Goal: Communication & Community: Answer question/provide support

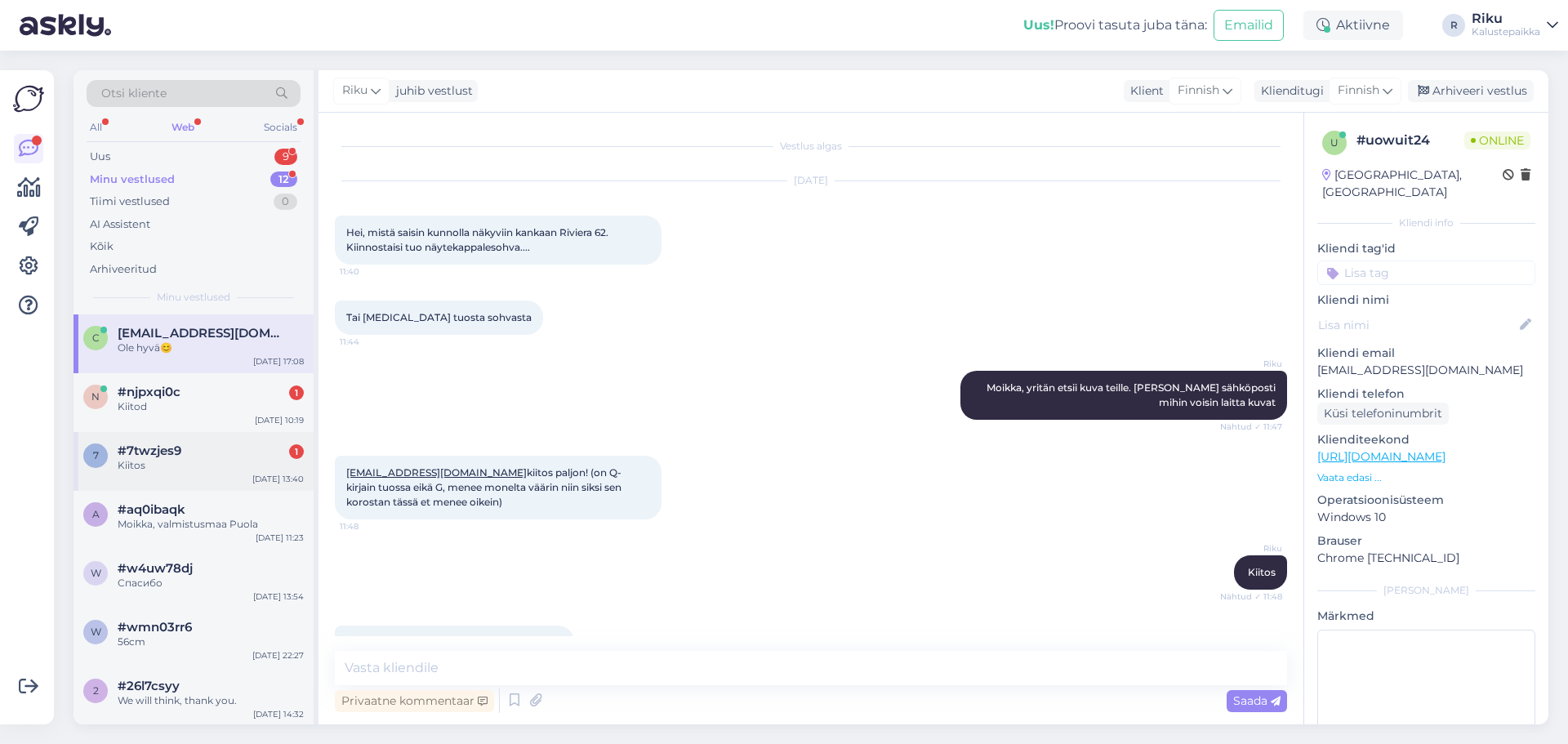
scroll to position [397, 0]
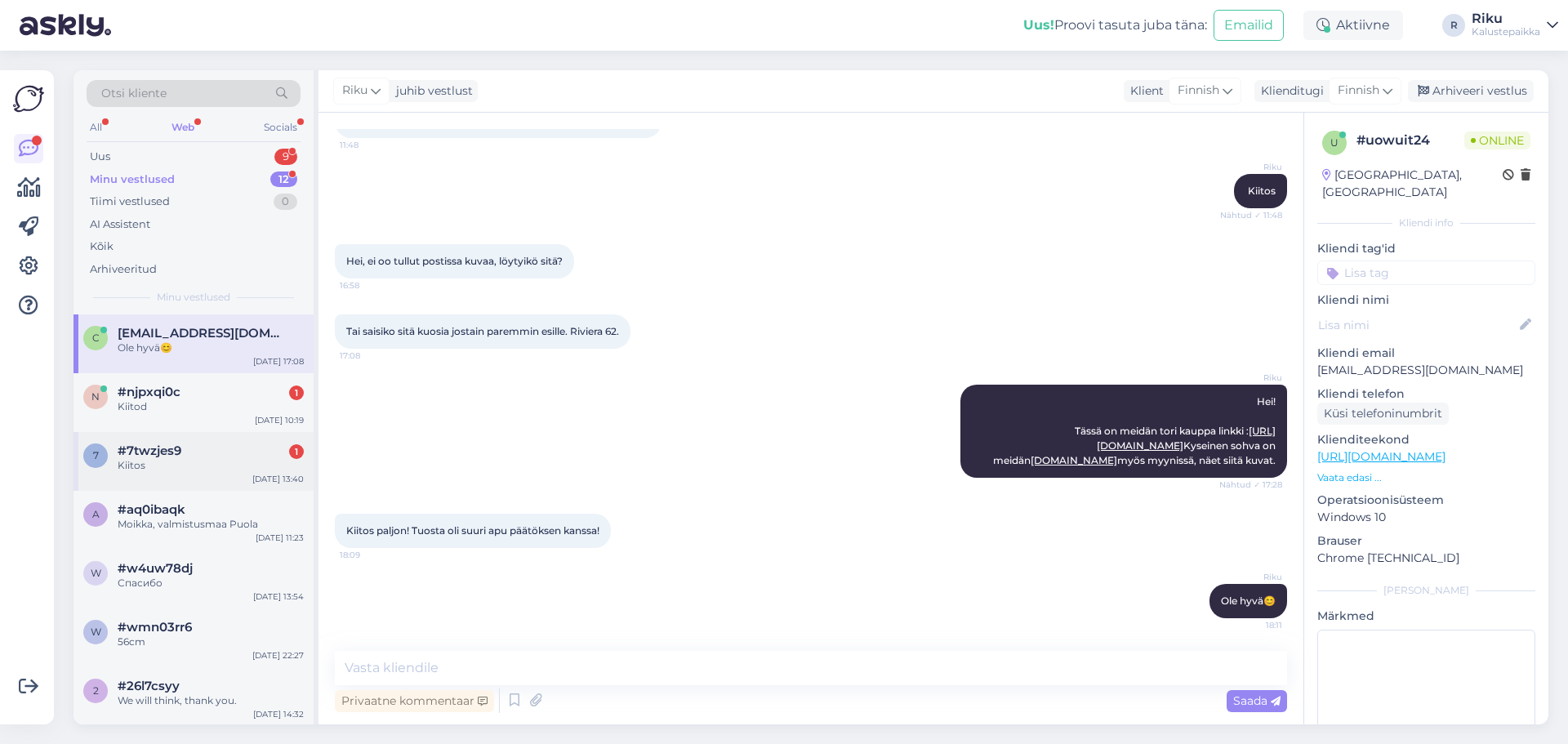
click at [219, 458] on div "Kiitos" at bounding box center [210, 465] width 186 height 14
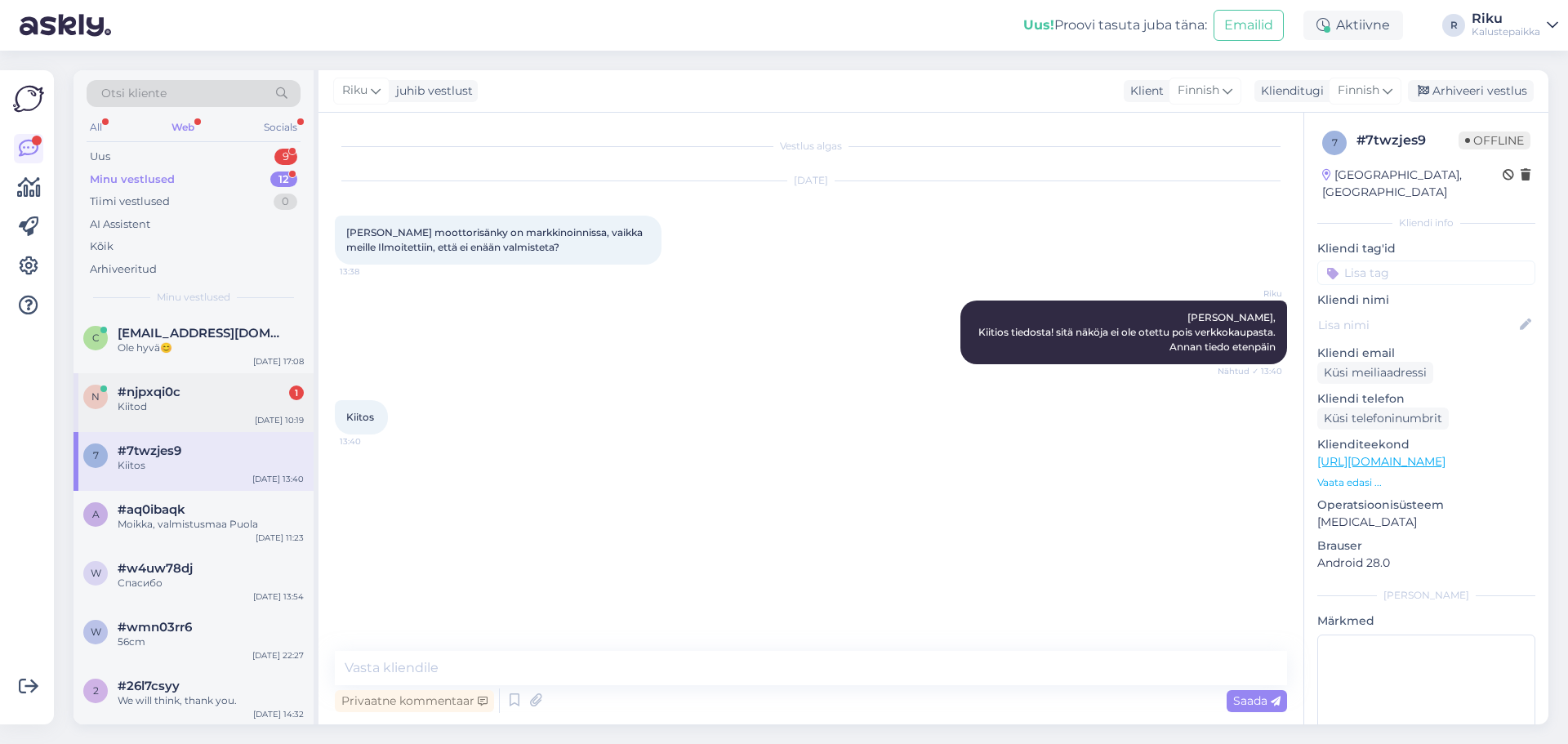
click at [240, 390] on div "#njpxqi0c 1" at bounding box center [210, 392] width 186 height 14
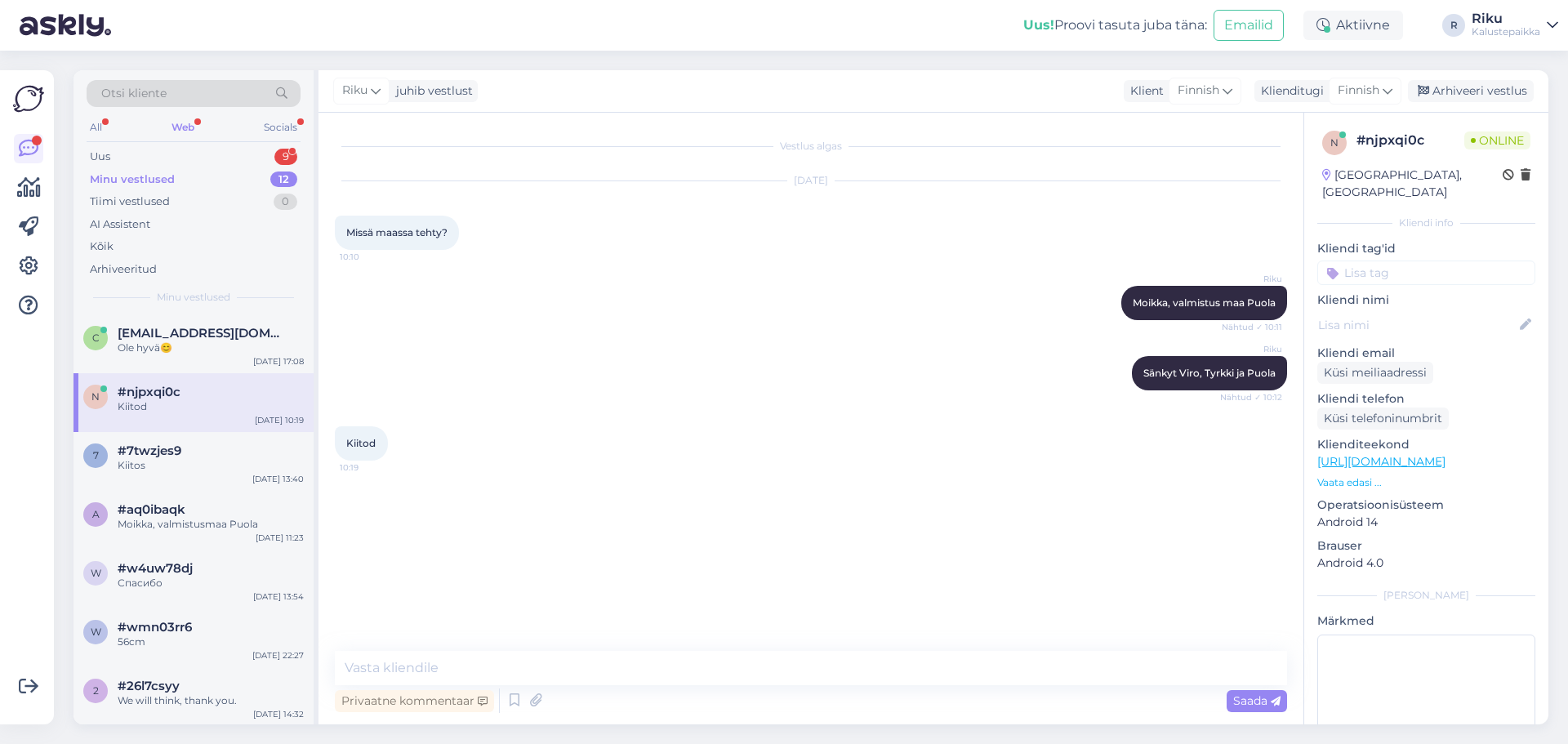
click at [160, 124] on div "All Web Socials" at bounding box center [193, 129] width 214 height 25
click at [94, 122] on div "All" at bounding box center [96, 127] width 19 height 21
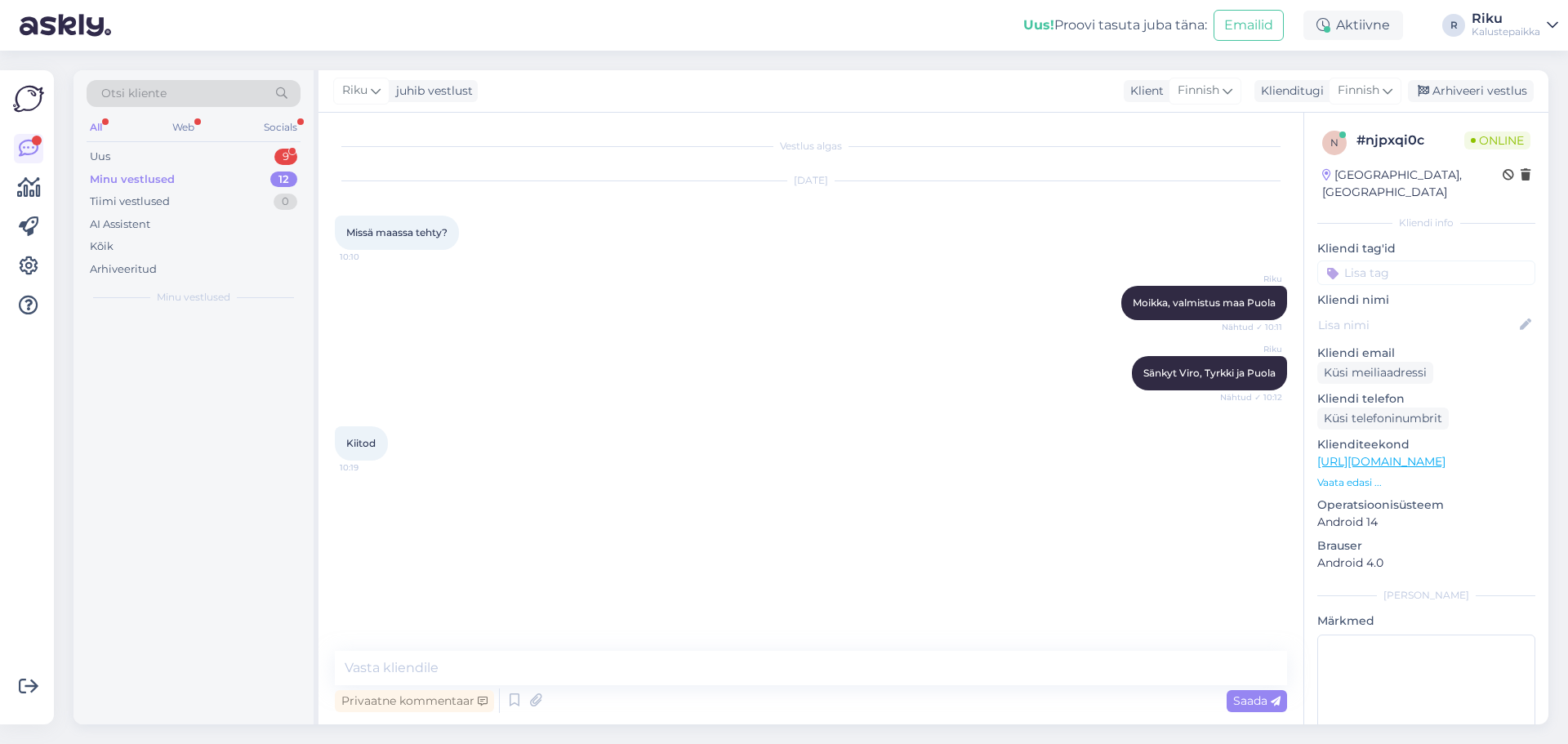
click at [154, 175] on div "Minu vestlused" at bounding box center [132, 179] width 85 height 16
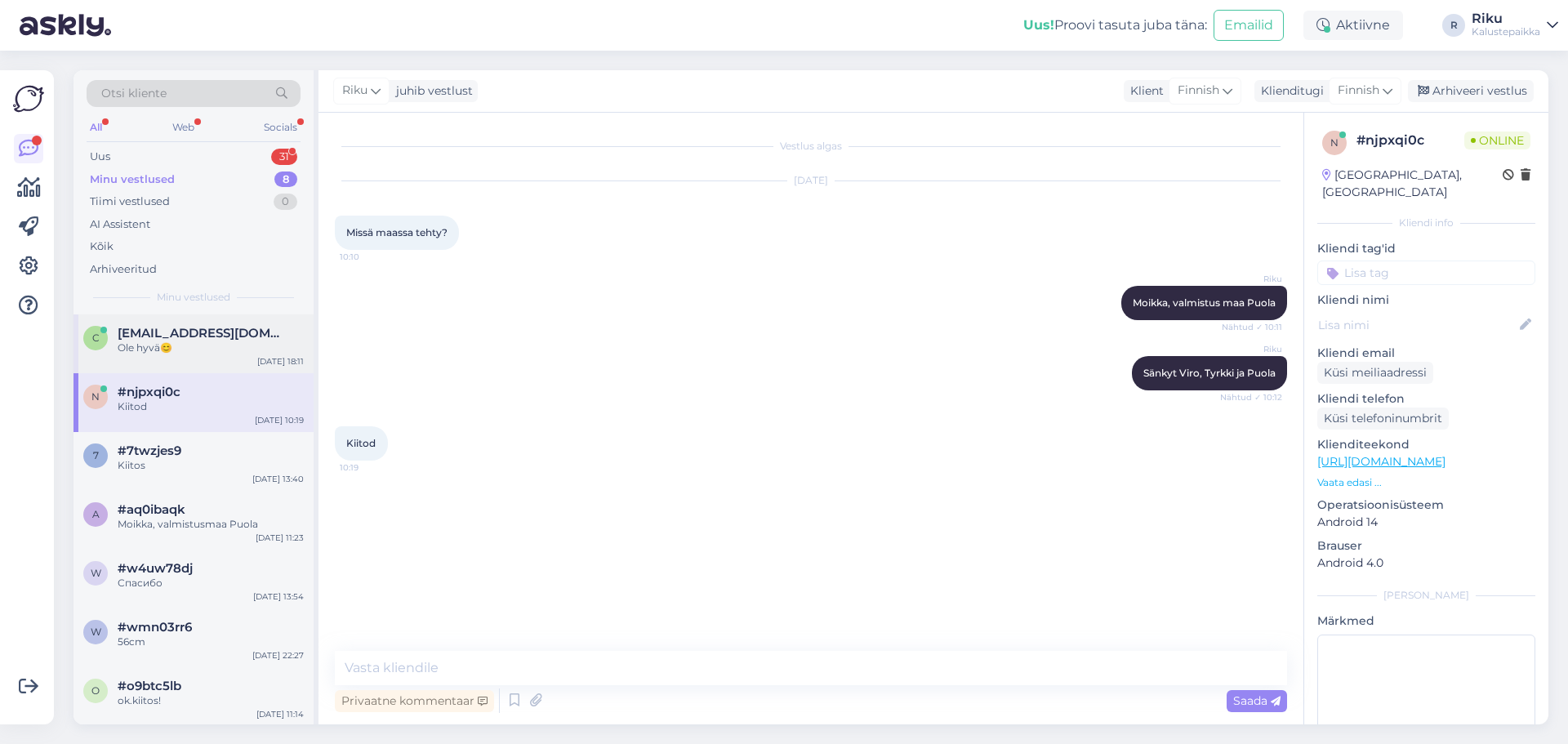
click at [201, 347] on div "Ole hyvä😊" at bounding box center [210, 347] width 186 height 14
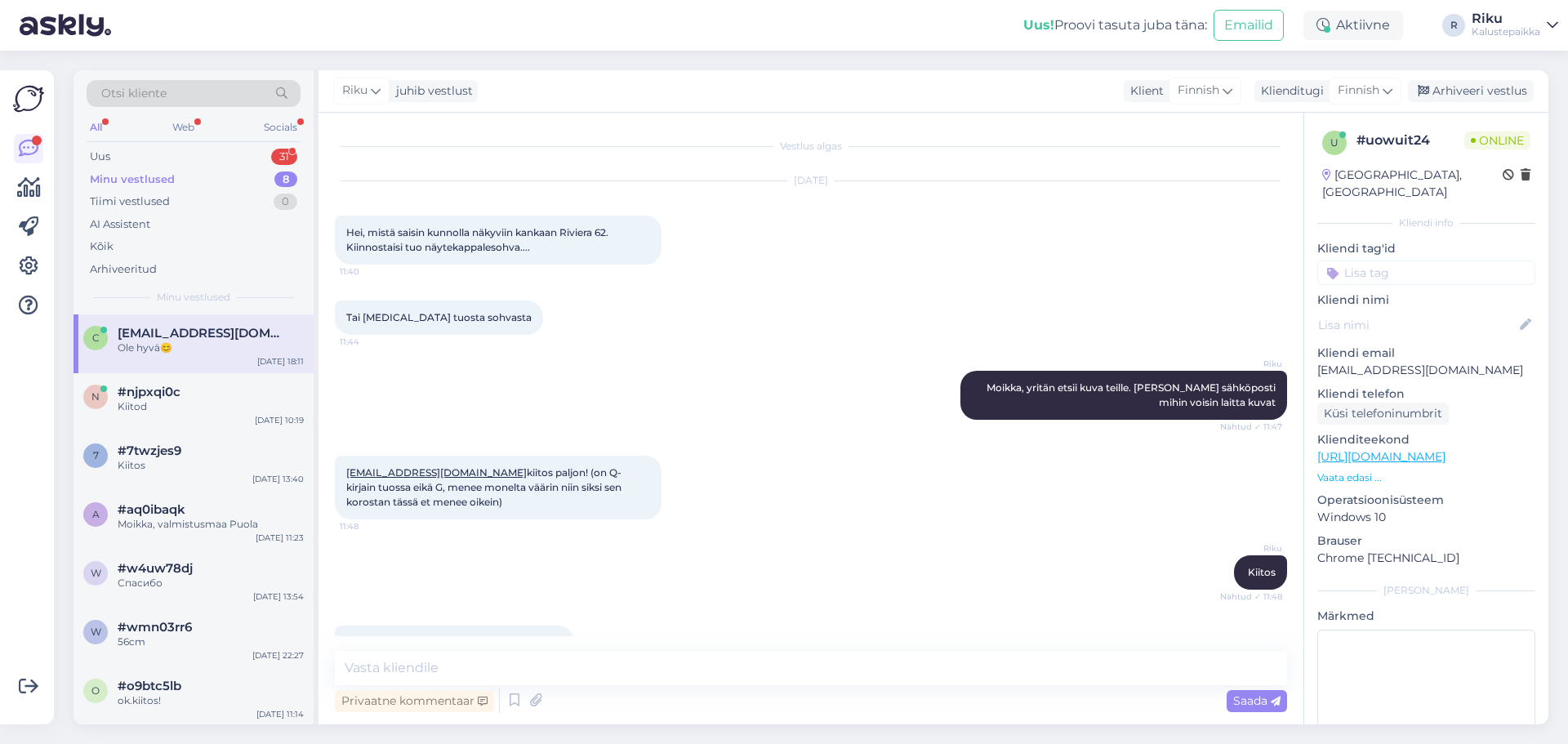
scroll to position [397, 0]
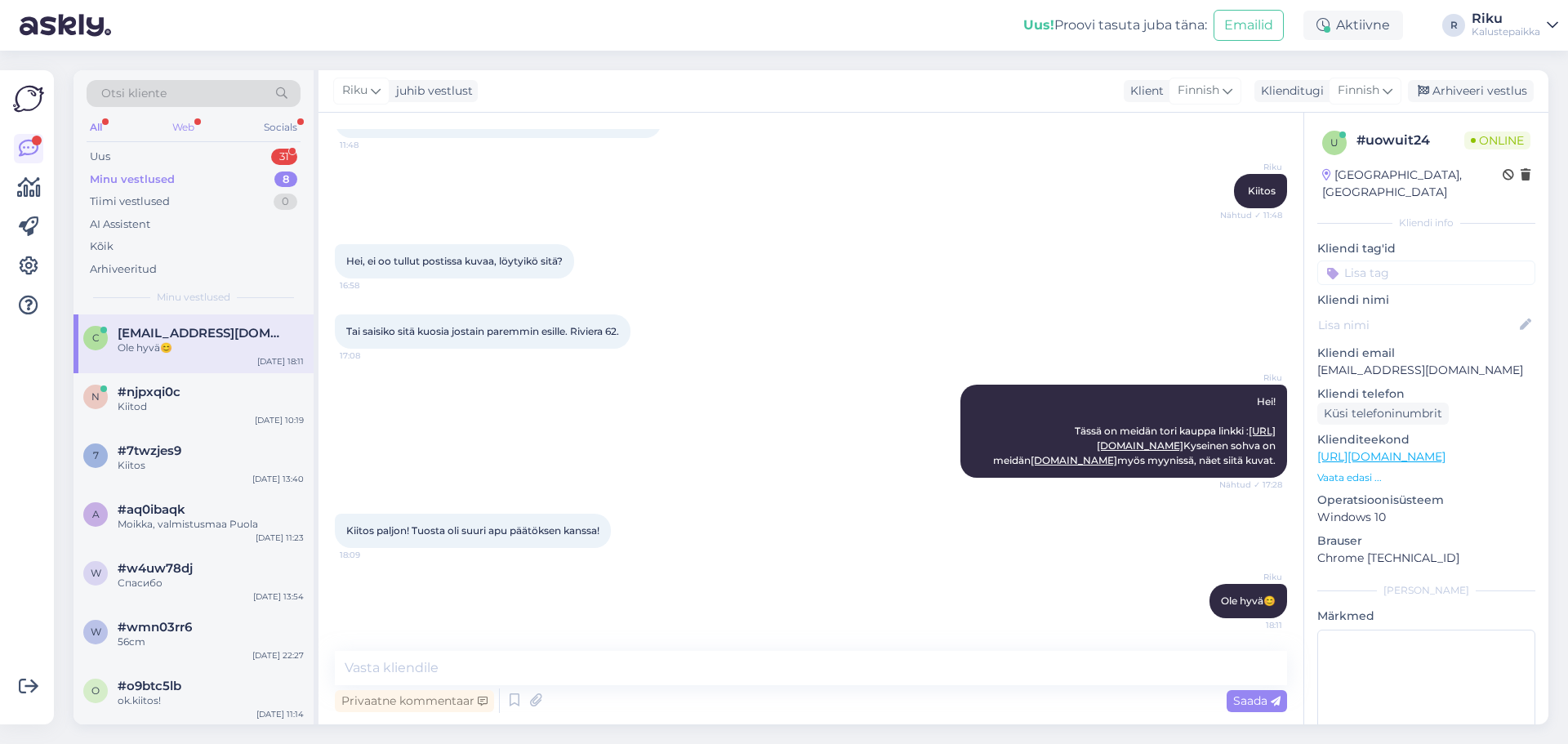
click at [192, 121] on div "Web" at bounding box center [184, 127] width 29 height 21
click at [101, 154] on div "Uus" at bounding box center [99, 156] width 20 height 16
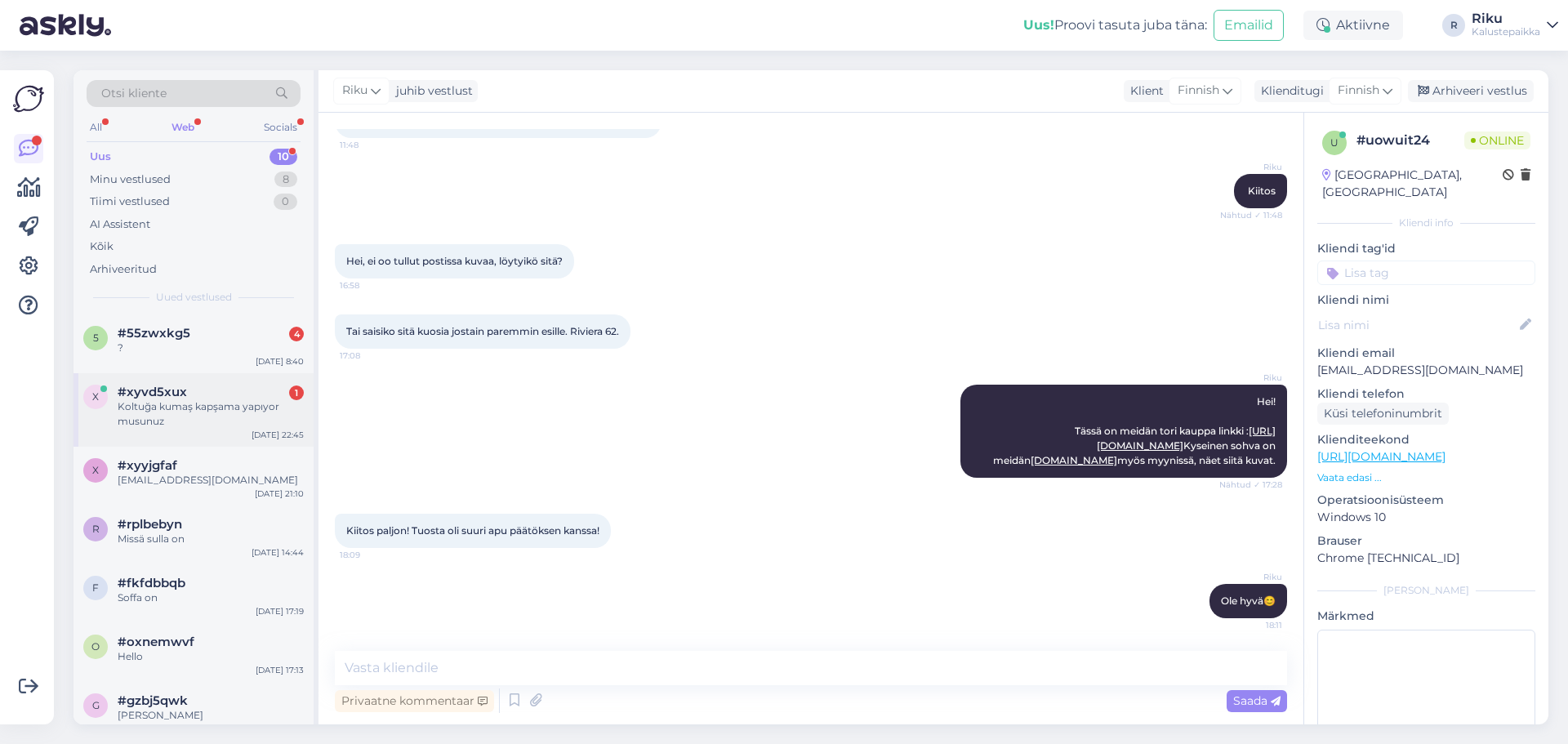
click at [170, 413] on div "Koltuğa kumaş kapşama yapıyor musunuz" at bounding box center [210, 414] width 186 height 30
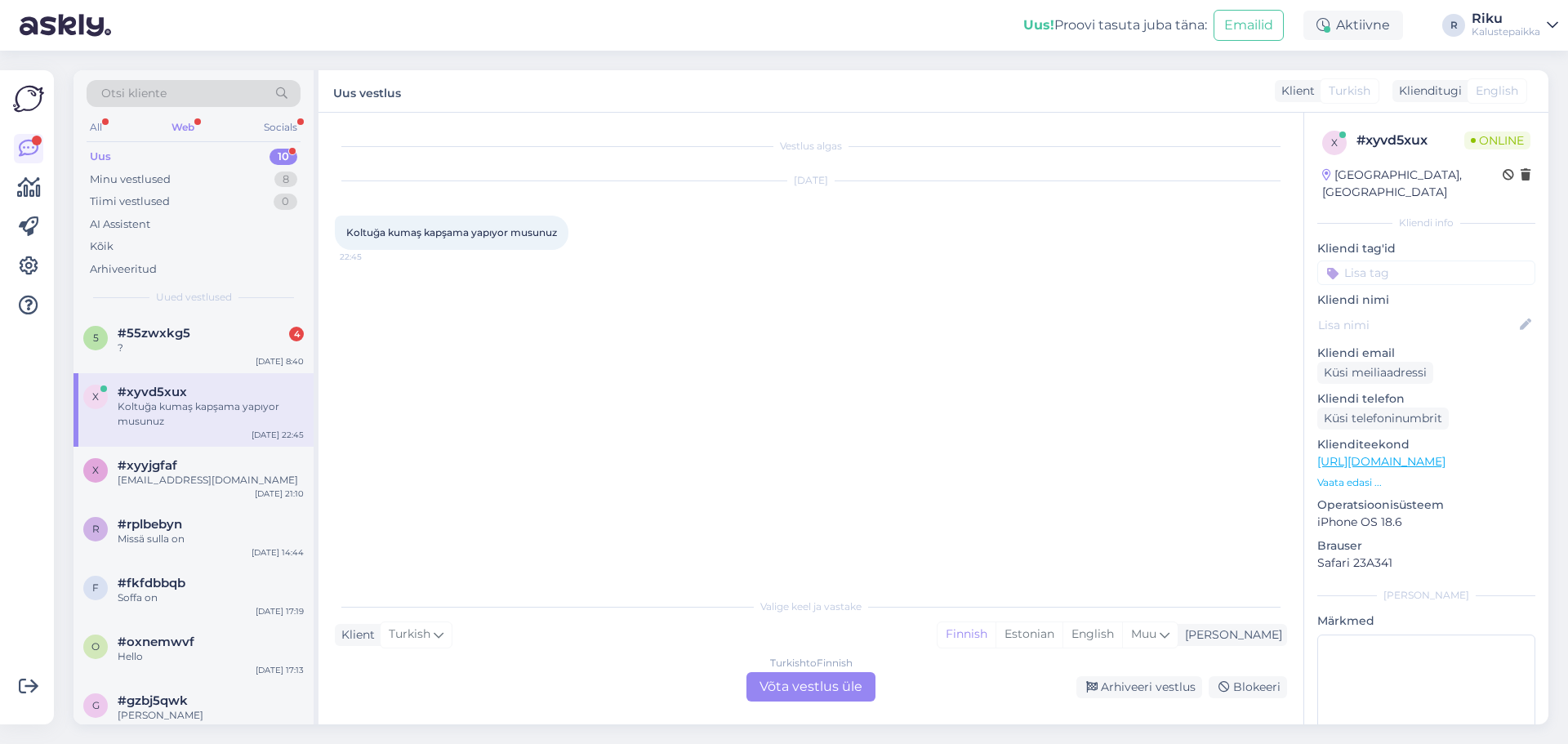
click at [412, 223] on div "Koltuğa kumaş kapşama yapıyor musunuz 22:45" at bounding box center [451, 233] width 234 height 35
click at [412, 224] on div "Koltuğa kumaş kapşama yapıyor musunuz 22:45" at bounding box center [451, 233] width 234 height 35
click at [411, 226] on span "Koltuğa kumaş kapşama yapıyor musunuz" at bounding box center [451, 232] width 211 height 13
click at [844, 699] on div "Turkish to Finnish Võta vestlus üle" at bounding box center [811, 686] width 129 height 30
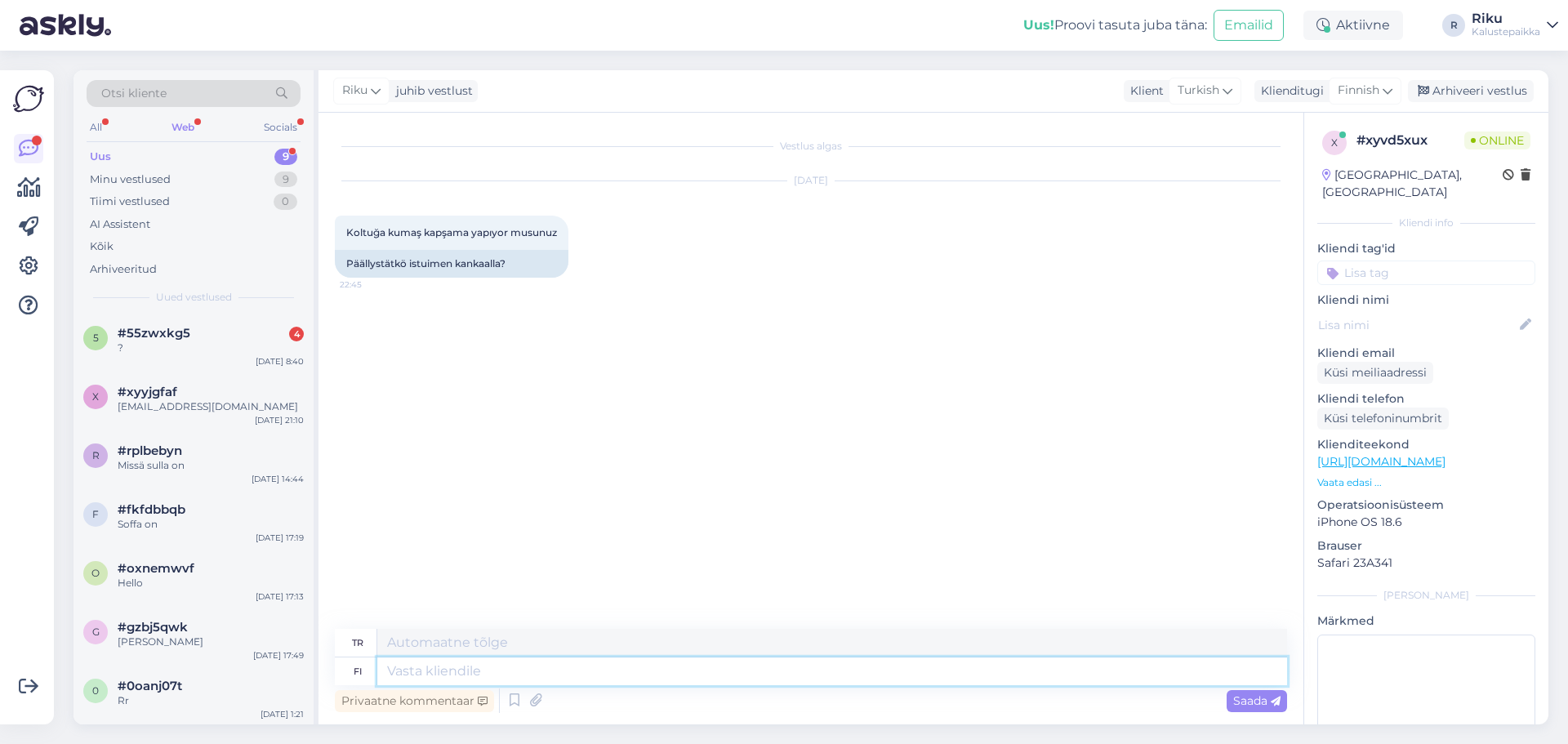
click at [548, 681] on textarea at bounding box center [832, 671] width 910 height 28
type textarea "Moikka,"
type textarea "Merhaba,"
type textarea "Moikka, ei v"
type textarea "Merhaba, hayır"
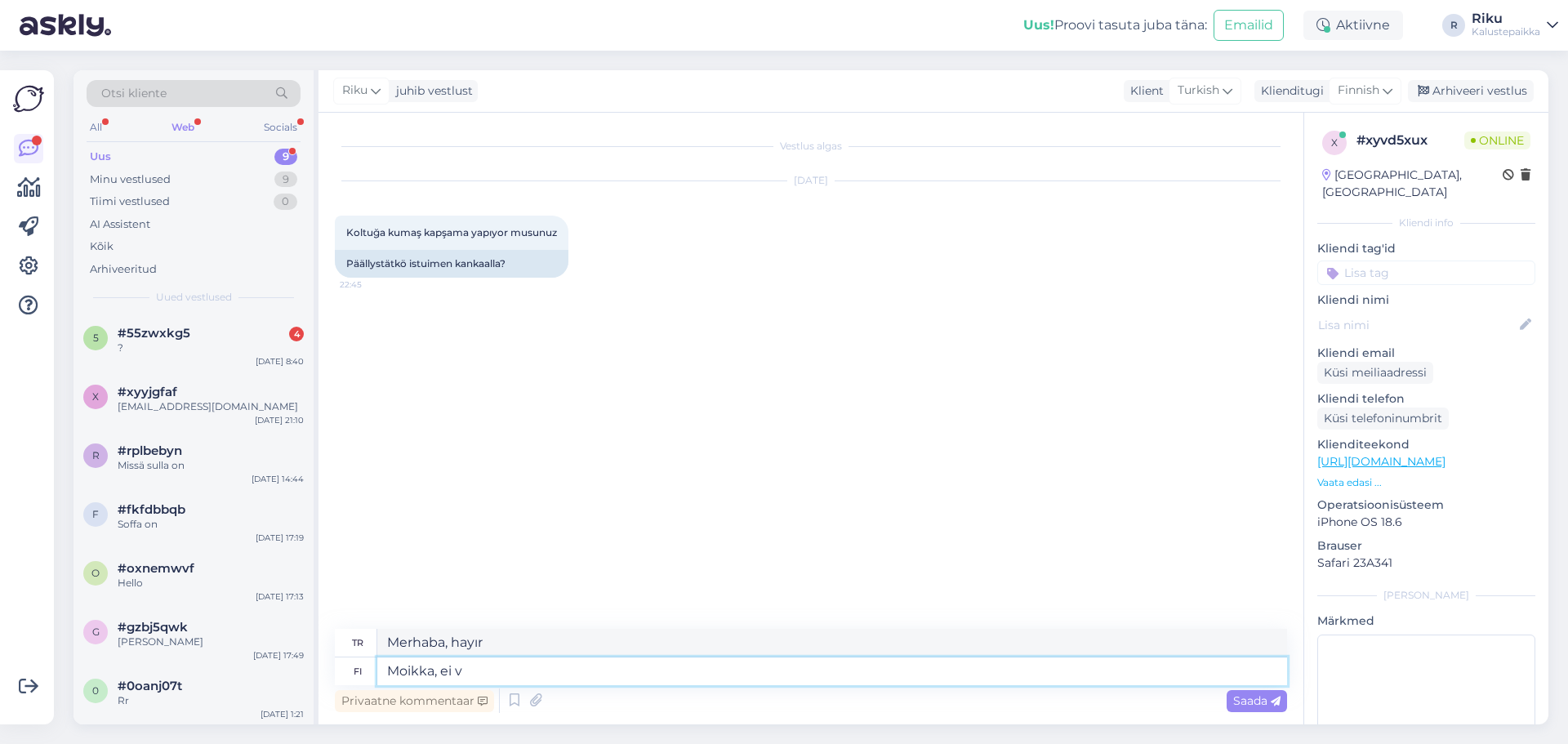
type textarea "Moikka, ei va"
type textarea "Merhaba, hayır."
type textarea "Moikka, ei valitetavasti"
type textarea "Merhaba, maalesef hayır."
type textarea "Moikka, ei valitetavasti"
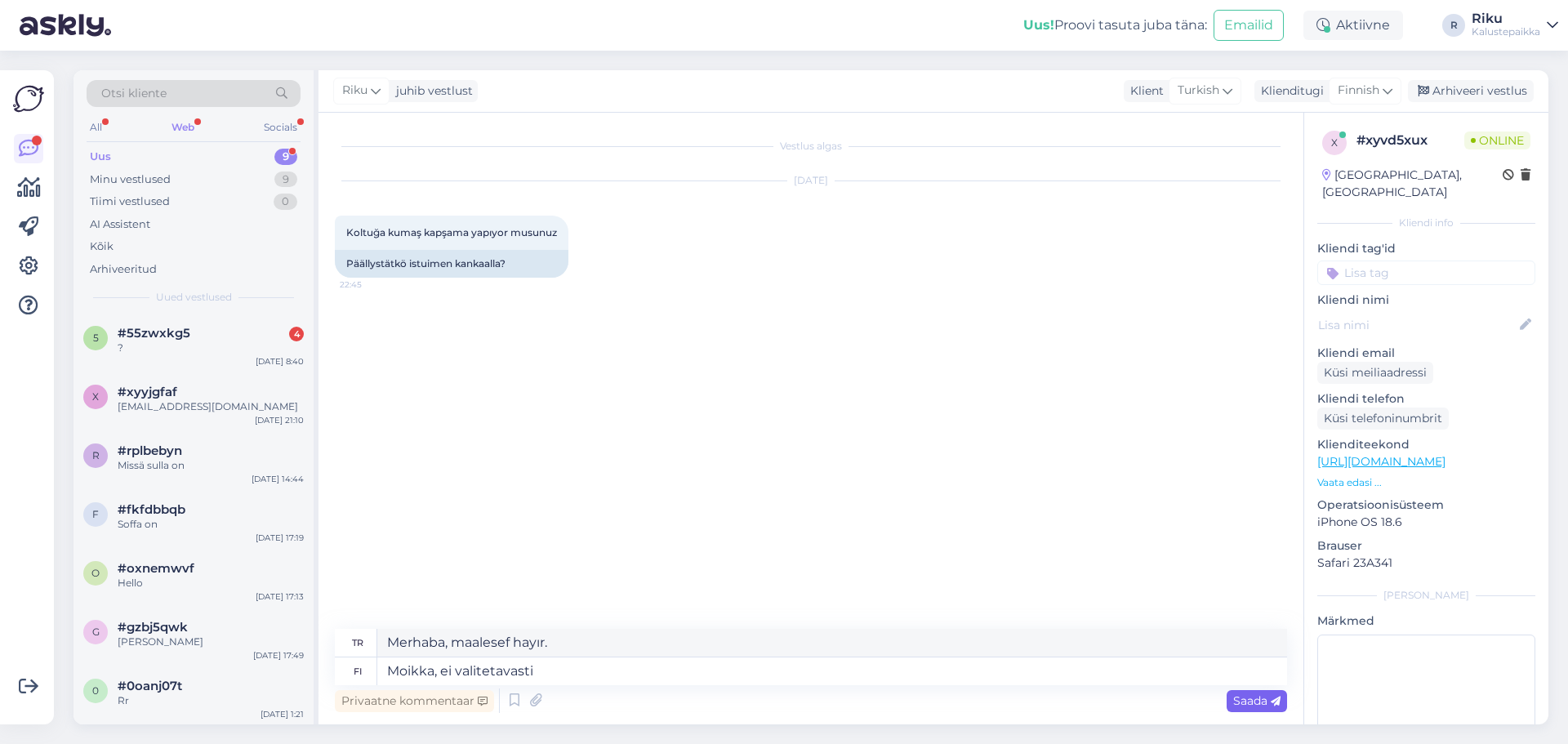
click at [1269, 698] on span "Saada" at bounding box center [1256, 700] width 47 height 14
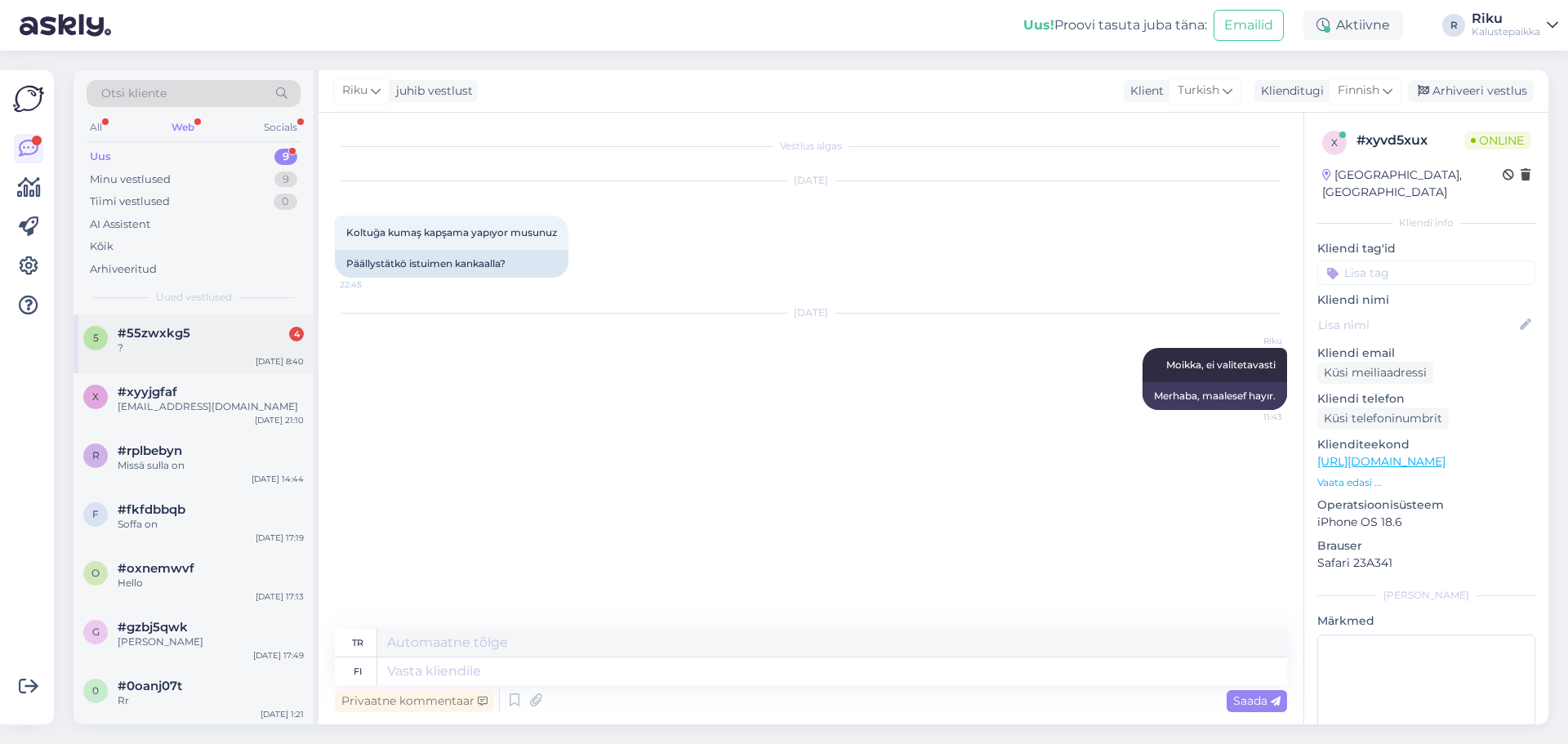
click at [165, 346] on div "?" at bounding box center [210, 347] width 186 height 14
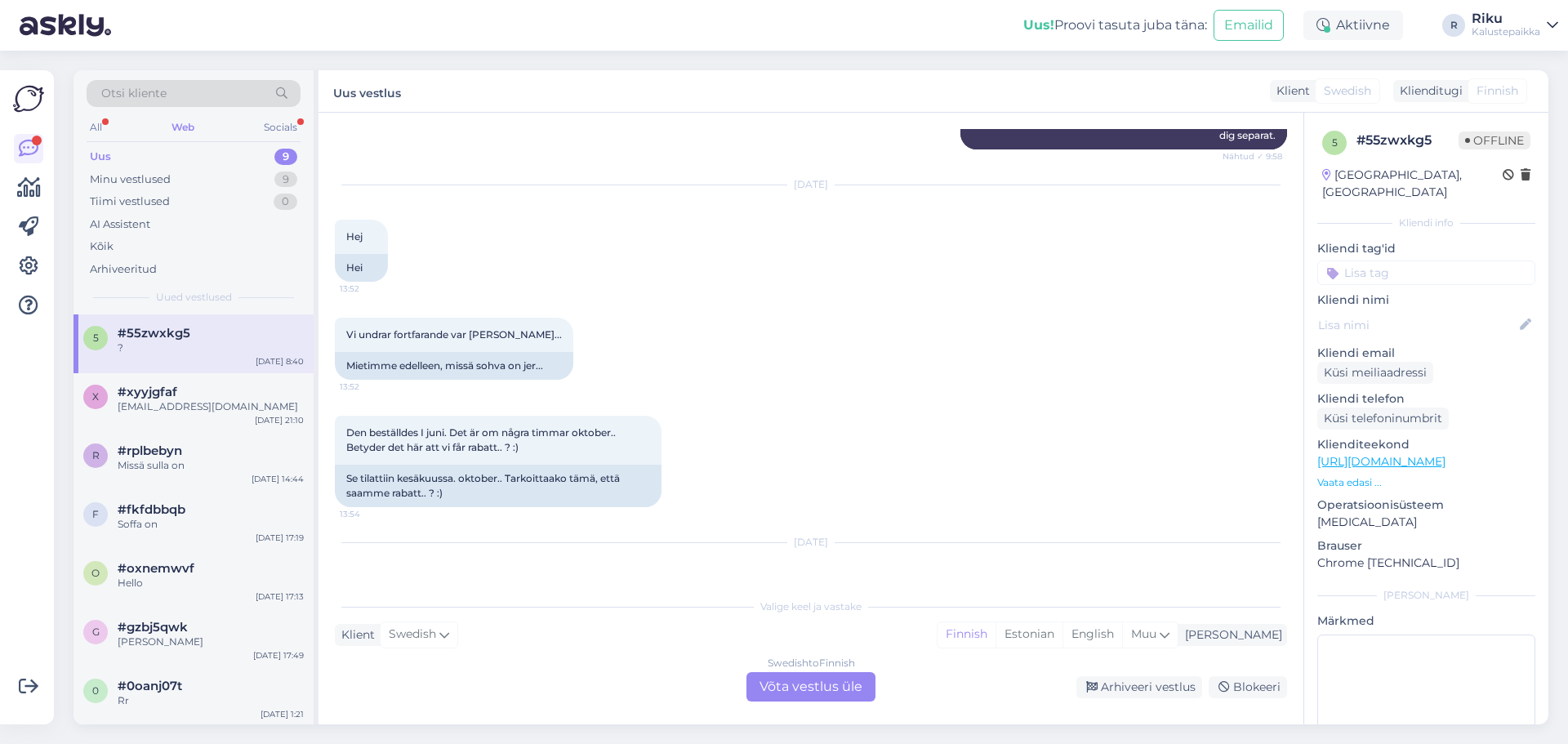
scroll to position [3677, 0]
click at [458, 568] on div "[DATE] ? 8:40 ?" at bounding box center [810, 590] width 952 height 132
click at [422, 564] on div "[DATE] ? 8:40 ?" at bounding box center [810, 590] width 952 height 132
click at [811, 674] on div "Swedish to Finnish Võta vestlus üle" at bounding box center [811, 686] width 129 height 30
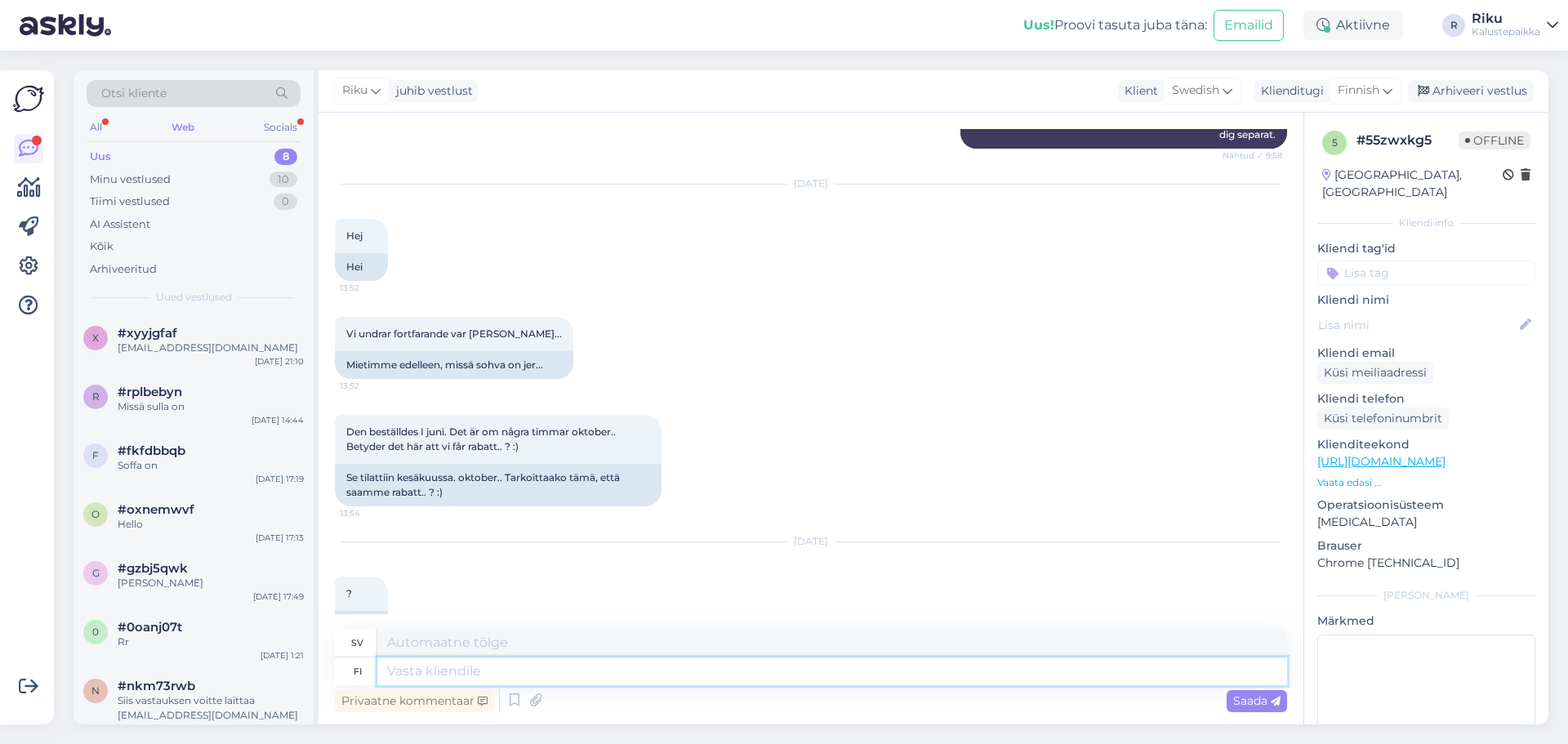
click at [445, 677] on textarea at bounding box center [832, 671] width 910 height 28
type textarea "Moikka"
type textarea "Hej"
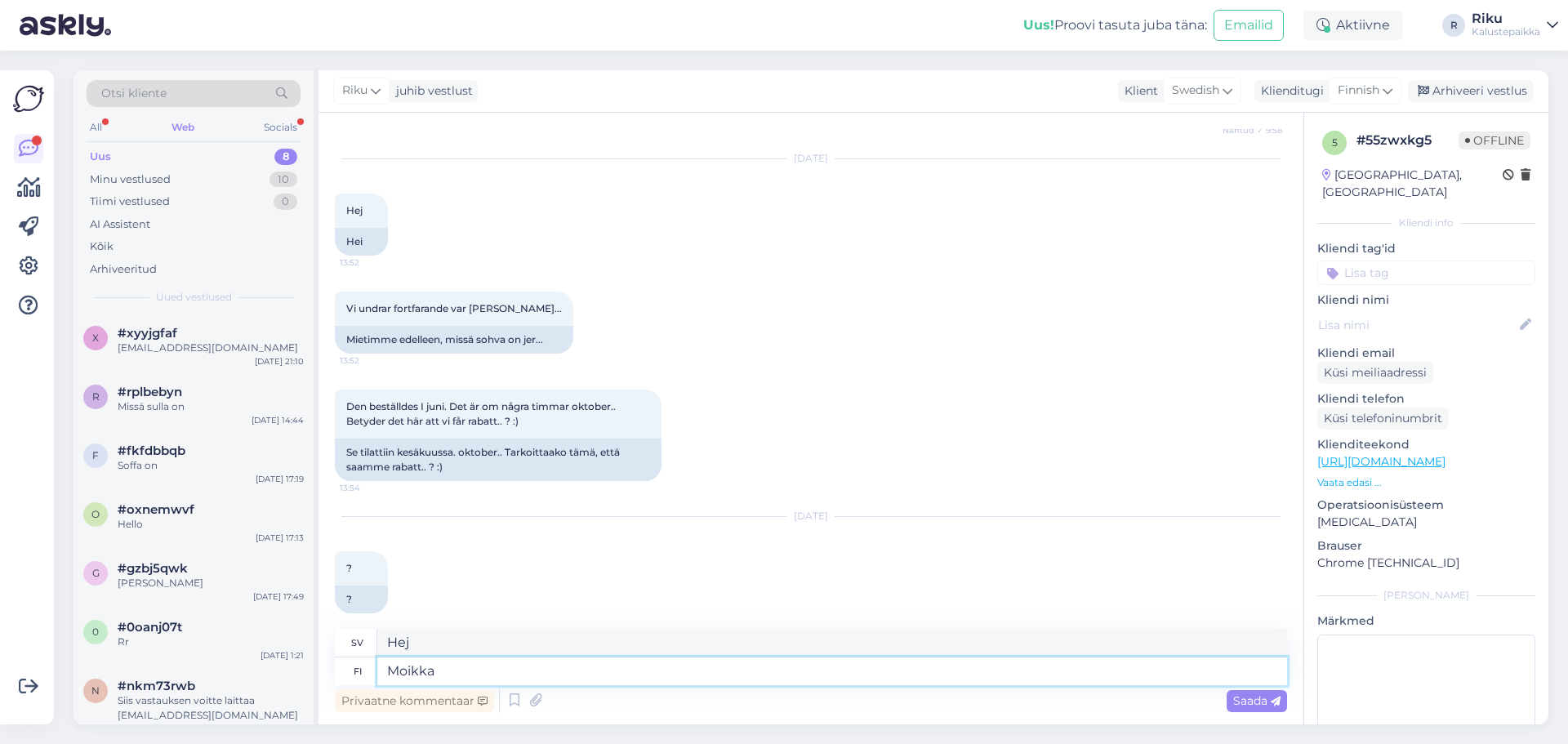
scroll to position [3719, 0]
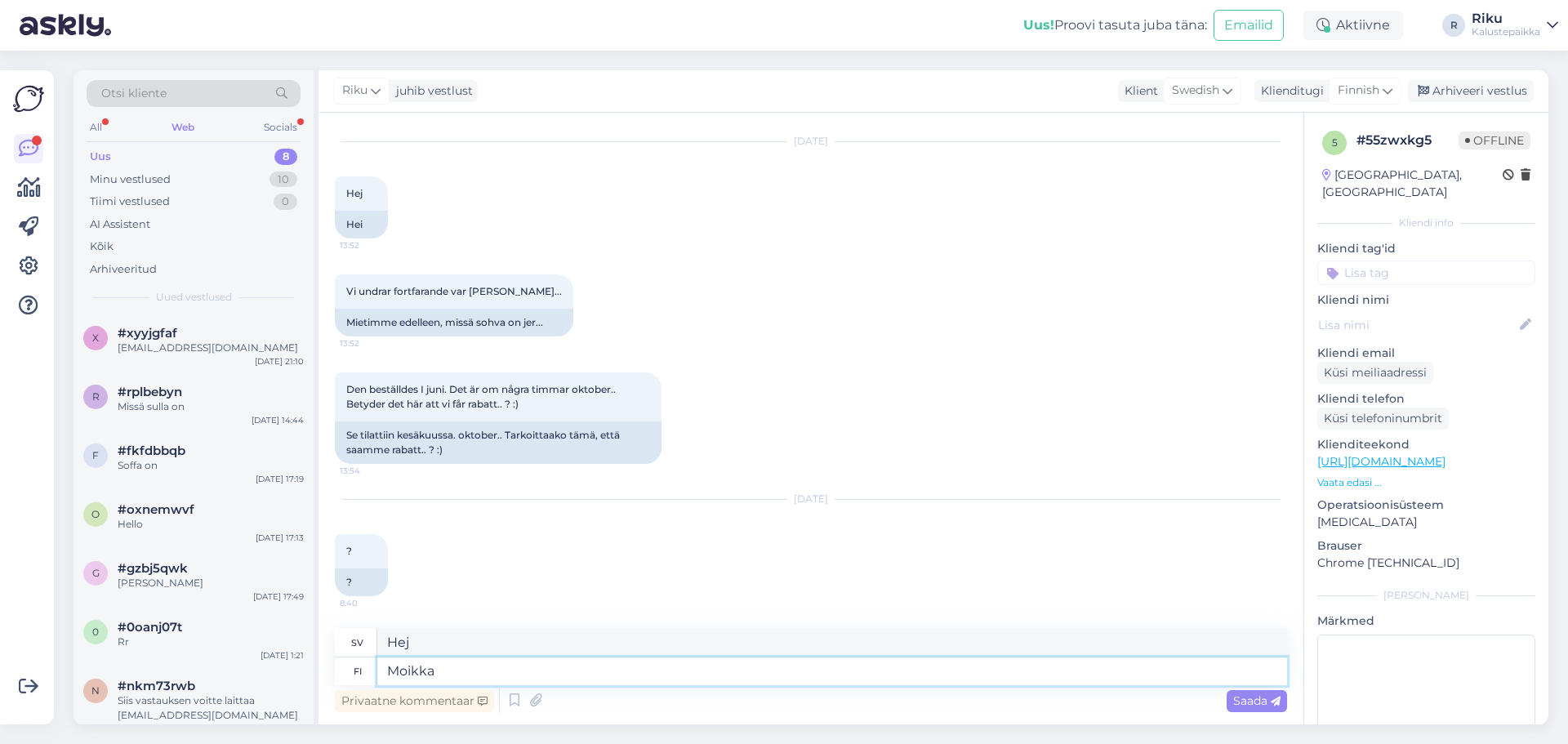
type textarea "Moikka,"
type textarea "Hej,"
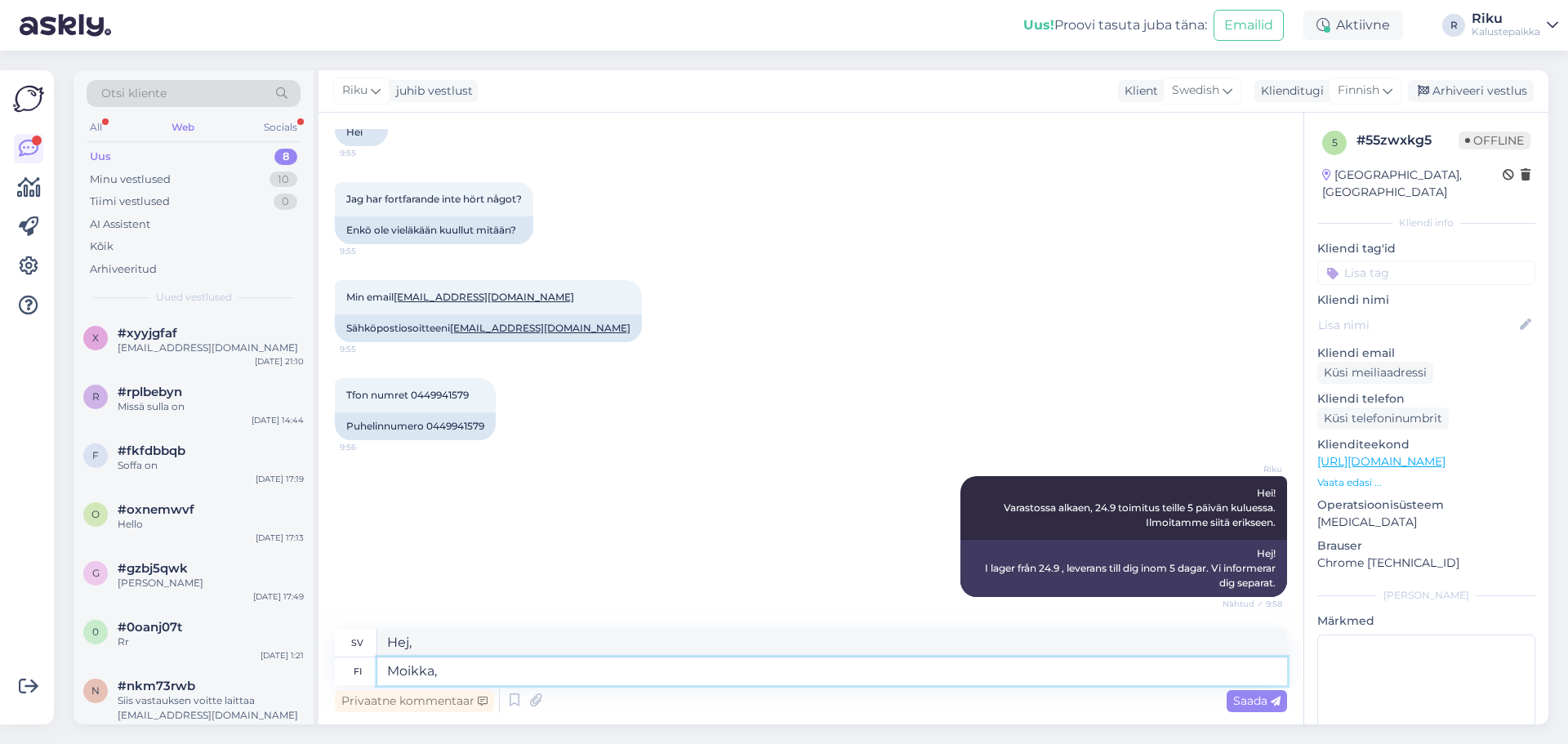
scroll to position [3229, 0]
type textarea "Moikka, Pahooittelut että kuka ei ole"
type textarea "Hej, ledsen att jag inte var där."
type textarea "Moikka, [PERSON_NAME] että kuka ei ole ottanut"
type textarea "Hej, förlåt att jag inte tog den."
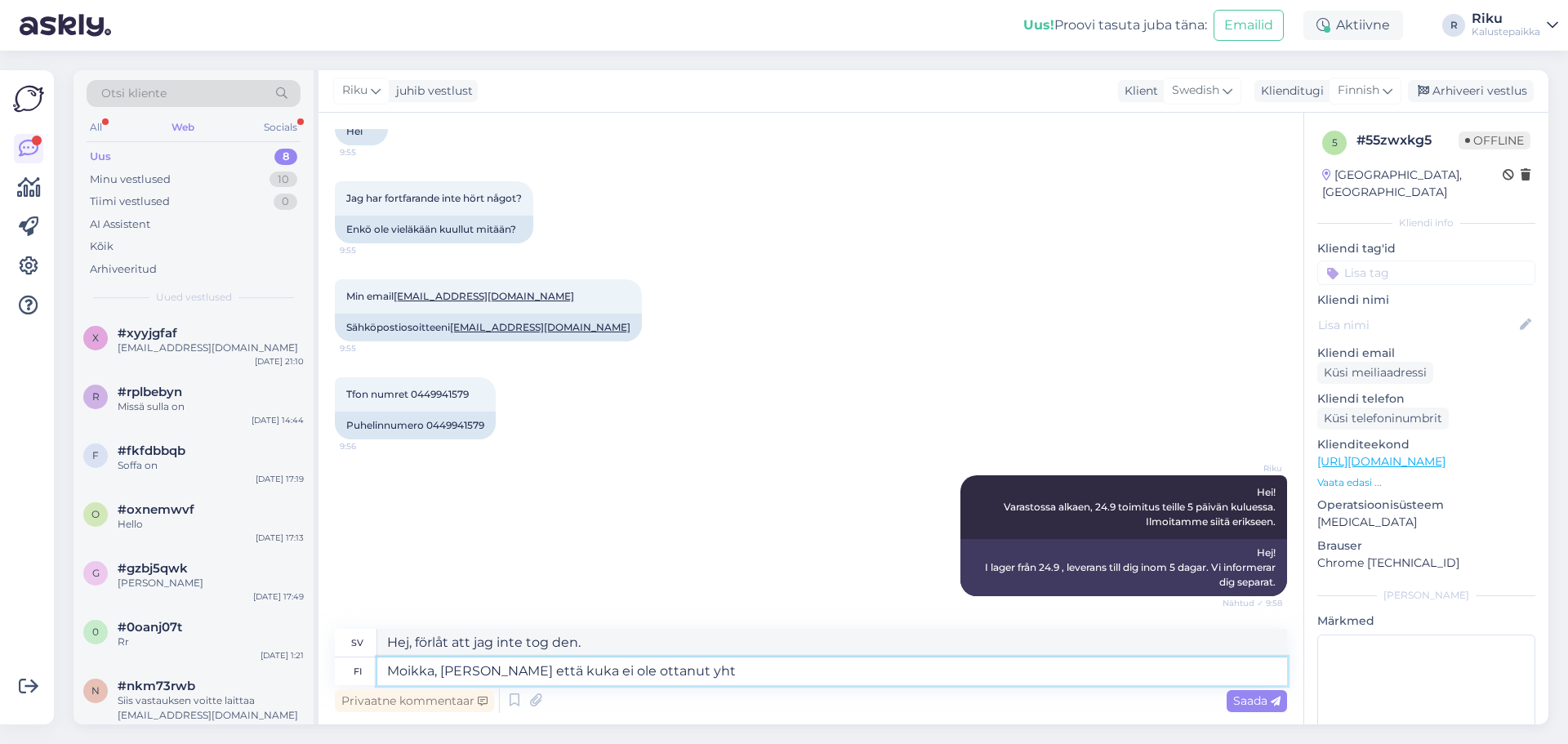
type textarea "Moikka, [PERSON_NAME] että kuka ei ole ottanut yhte"
type textarea "Hej, ledsen att jag inte har kontaktat dig."
type textarea "Moikka, [PERSON_NAME] että kuka ei ole ottanut yhteyttä ,mutta"
type textarea "Hej, ledsen att ingen har kontaktat dig, men"
type textarea "Moikka, [PERSON_NAME] että kuka ei ole ottanut yhteyttä ,mutta so"
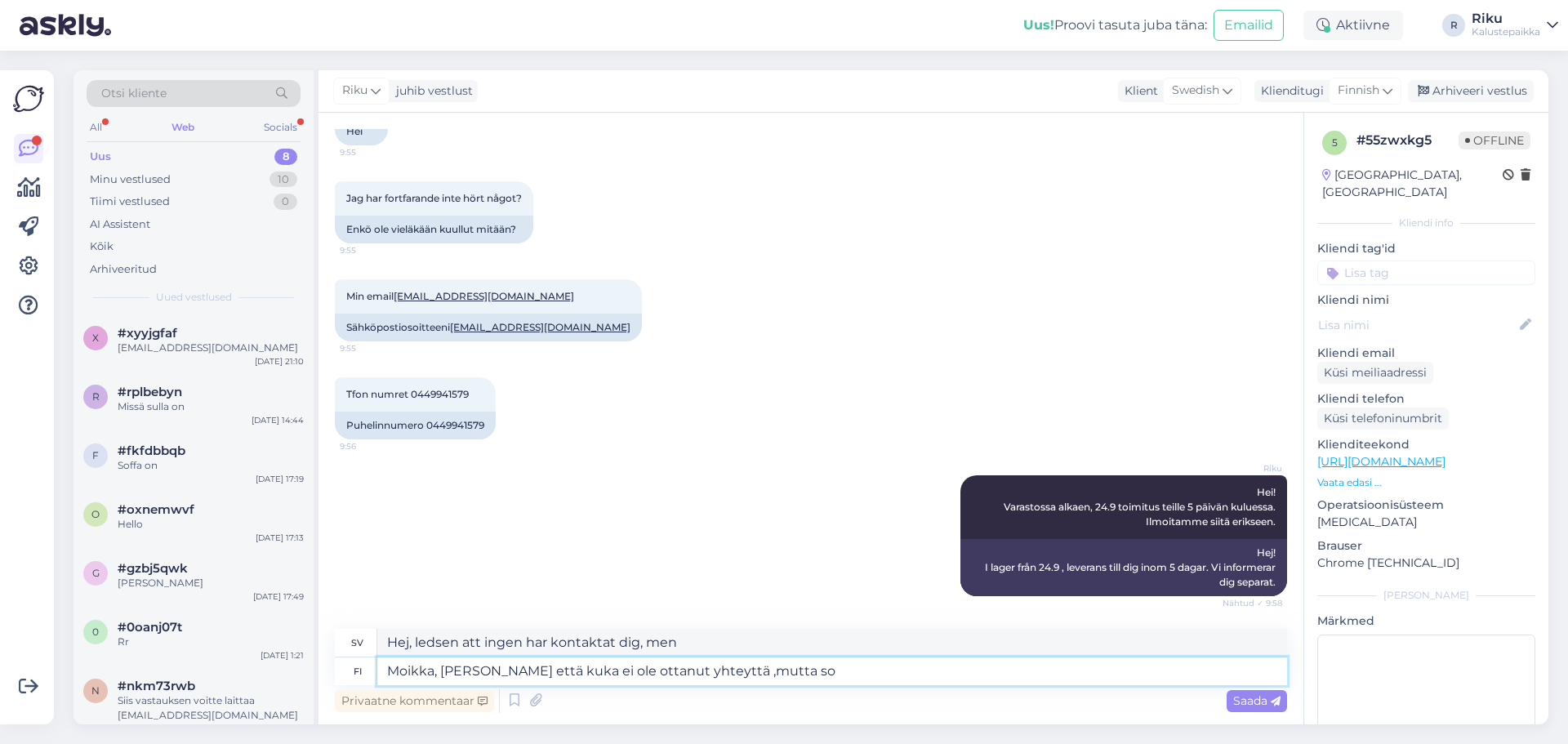
type textarea "Hej, ledsen att ingen har kontaktat mig, men..."
type textarea "Moikka, [PERSON_NAME] että kuka ei ole ottanut yhteyttä ,mutta"
type textarea "Hej, ledsen att ingen har kontaktat dig, men"
type textarea "[PERSON_NAME], [PERSON_NAME] että kuka ei ole ottanut yhteyttä ,mutta sohva"
type textarea "Hej, förlåt att jag inte fick kontakt, men [PERSON_NAME]"
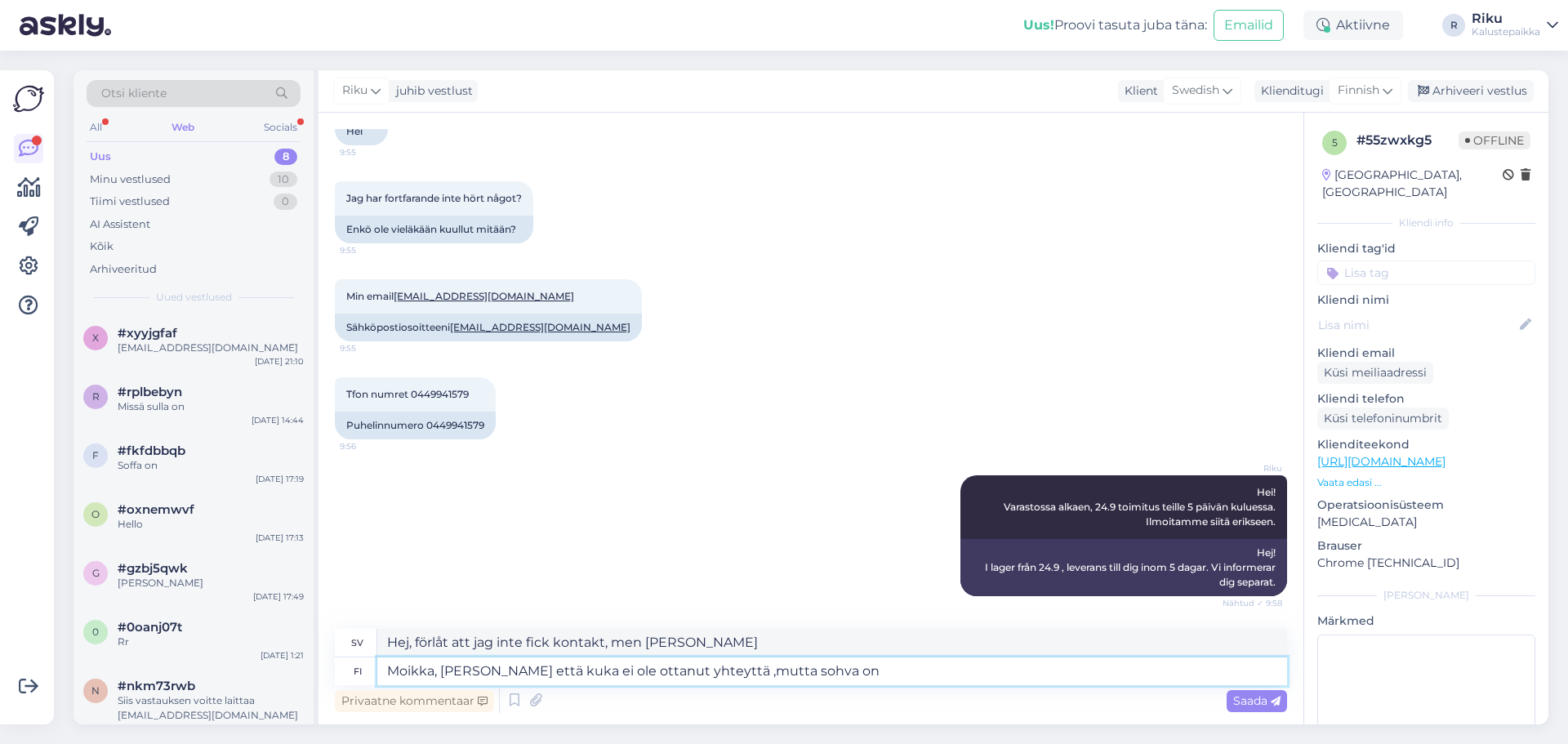
type textarea "Moikka, [PERSON_NAME] että kuka ei ole ottanut yhteyttä ,mutta sohva on t"
type textarea "[PERSON_NAME], ledsen att jag inte fick kontakt, men [PERSON_NAME] är"
type textarea "Moikka, [PERSON_NAME] että kuka ei ole ottanut yhteyttä ,mutta sohva on täälä"
type textarea "Hej, ledsen att jag inte har kontaktat oss, men [PERSON_NAME] är här."
type textarea "Moikka, [PERSON_NAME] että kuka ei ole ottanut yhteyttä ,mutta sohva on täällä …"
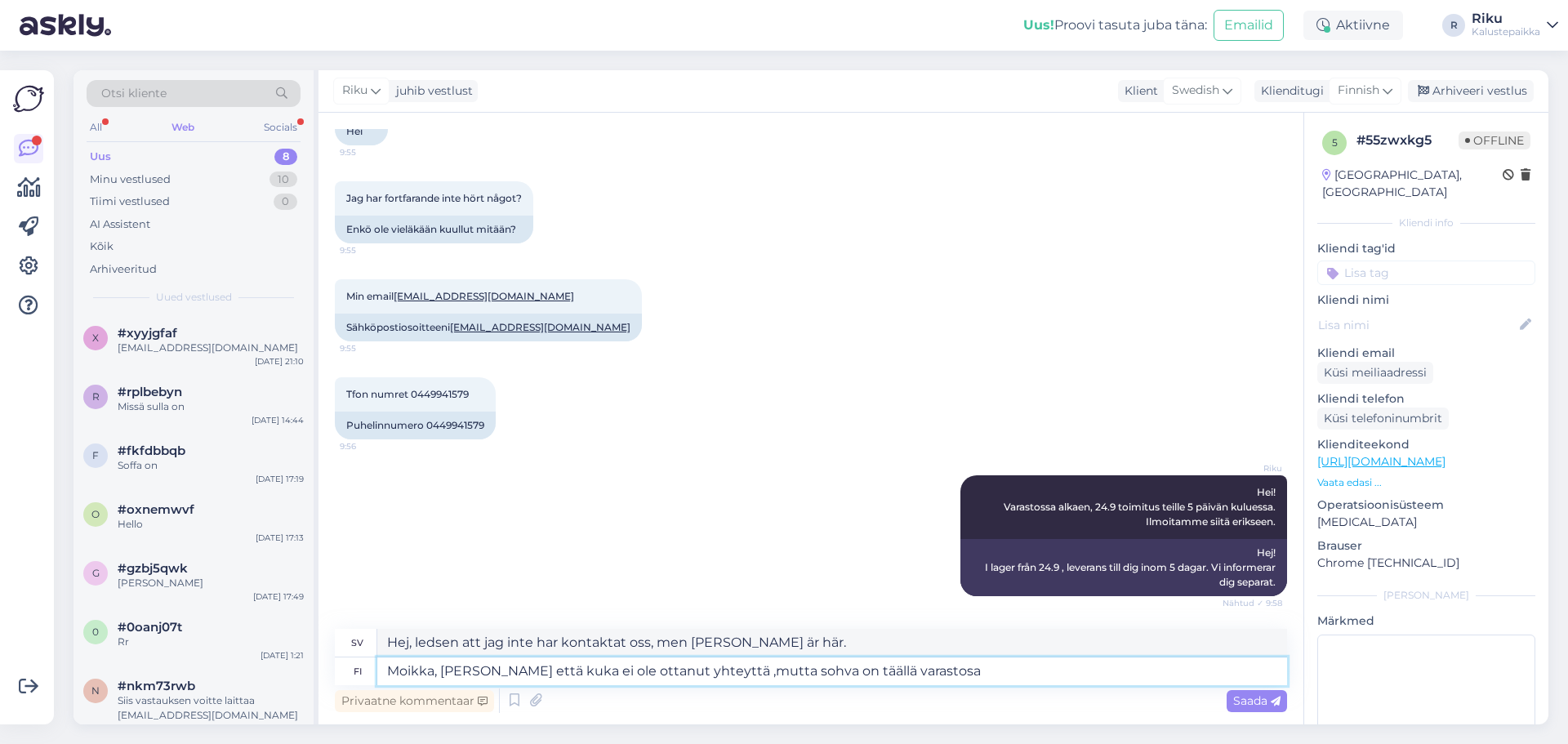
type textarea "Hej, ledsen att ingen har kontaktat dig, men soffan finns i lager här."
type textarea "[PERSON_NAME], [PERSON_NAME] että kuka ei ole ottanut yhteyttä ,mutta sohva on …"
type textarea "Hej, Ursäkta att jag inte har kontaktat dig, men soffan finns här i lager och"
type textarea "[PERSON_NAME], [PERSON_NAME] että kuka ei ole ottanut yhteyttä ,mutta sohva on …"
type textarea "Hej, ledsen att vi inte kontaktade dig, men soffan finns i lager här och vi lev…"
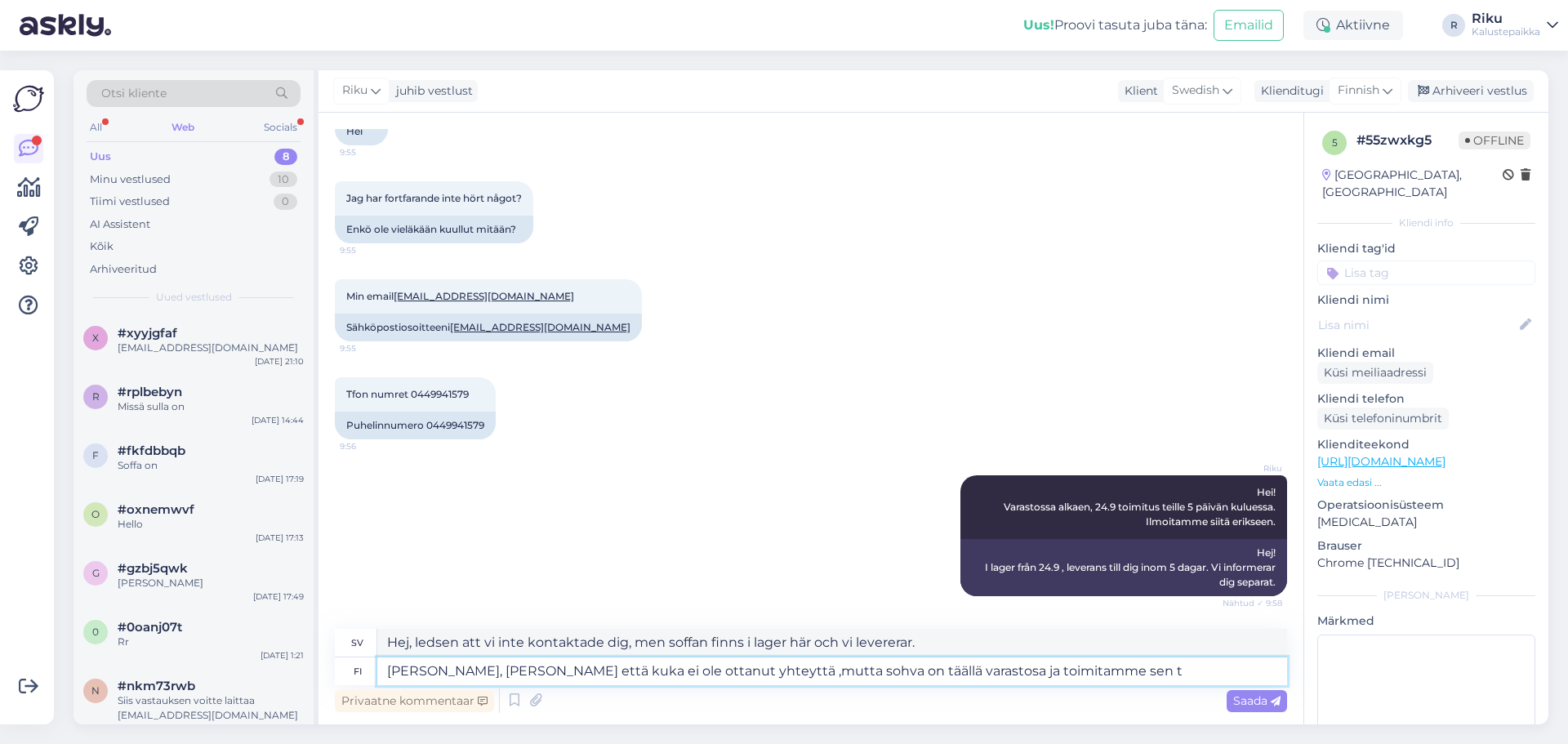
type textarea "Moikka, [PERSON_NAME] että kuka ei ole ottanut yhteyttä ,mutta sohva on täällä …"
type textarea "Hej, ledsen att vi inte har kontaktat dig, men soffan finns i lager här och vi …"
type textarea "Moikka, [PERSON_NAME] että kuka ei ole ottanut yhteyttä ,mutta sohva on täällä …"
type textarea "Hej, Ursäkta att vi inte har kontaktat dig, men soffan finns i lager här och vi…"
type textarea "Moikka, Pahooittelut että kuka ei ole ottanut yhteyttä ,mutta sohva on täällä v…"
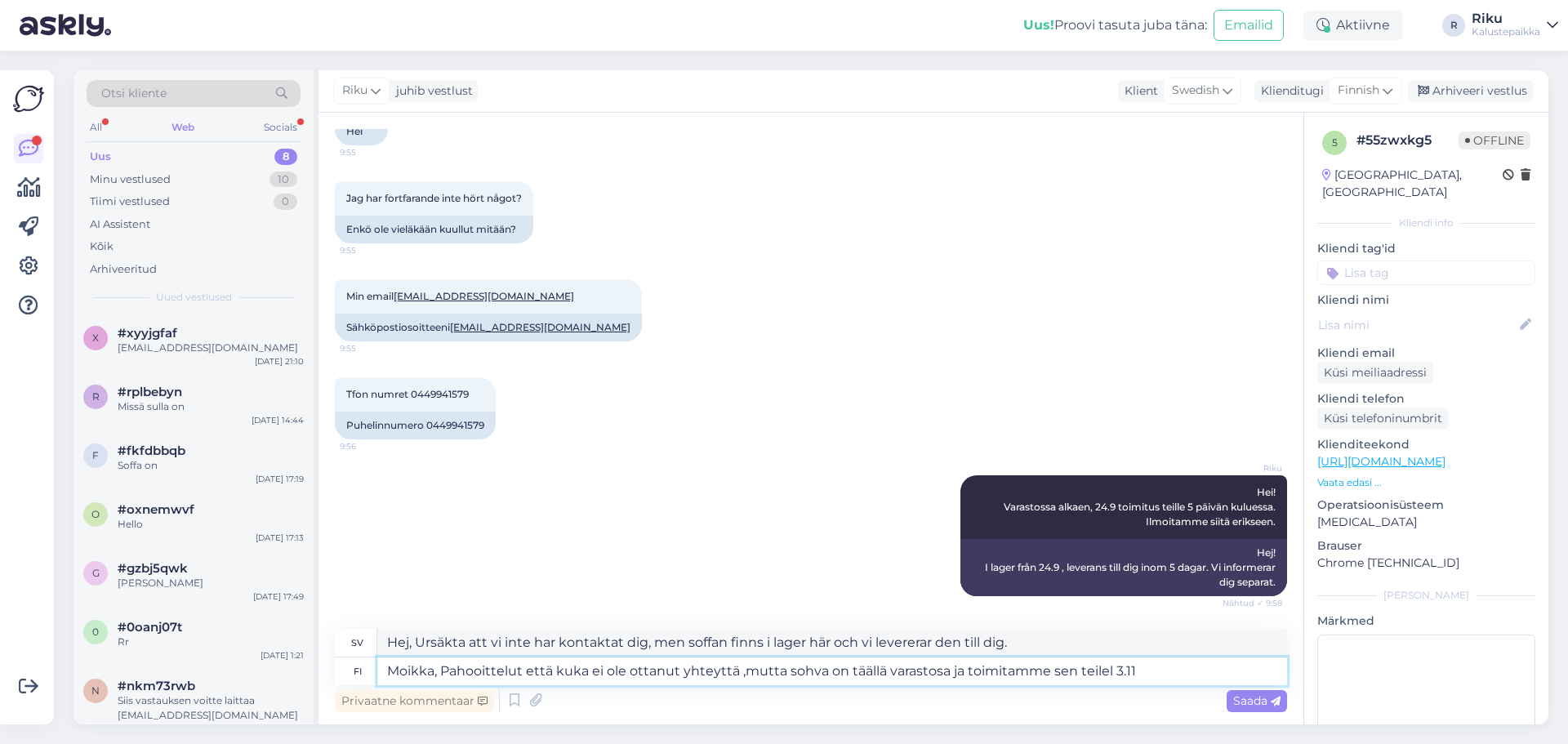
type textarea "Hej, Ursäkta att vi inte har kontaktat dig, men soffan finns i lager här och vi…"
type textarea "Moikka, Pahooittelut että kuka ei ole ottanut yhteyttä ,mutta sohva on täällä v…"
type textarea "Hej, Ursäkta att vi inte kontaktade dig, men soffan finns i lager här och vi le…"
type textarea "Moikka, [PERSON_NAME] että kuka ei ole ottanut yhteyttä ,mutta sohva on täällä …"
type textarea "Hej, Ursäkta att vi inte kontaktade dig, men soffan finns i lager här och vi le…"
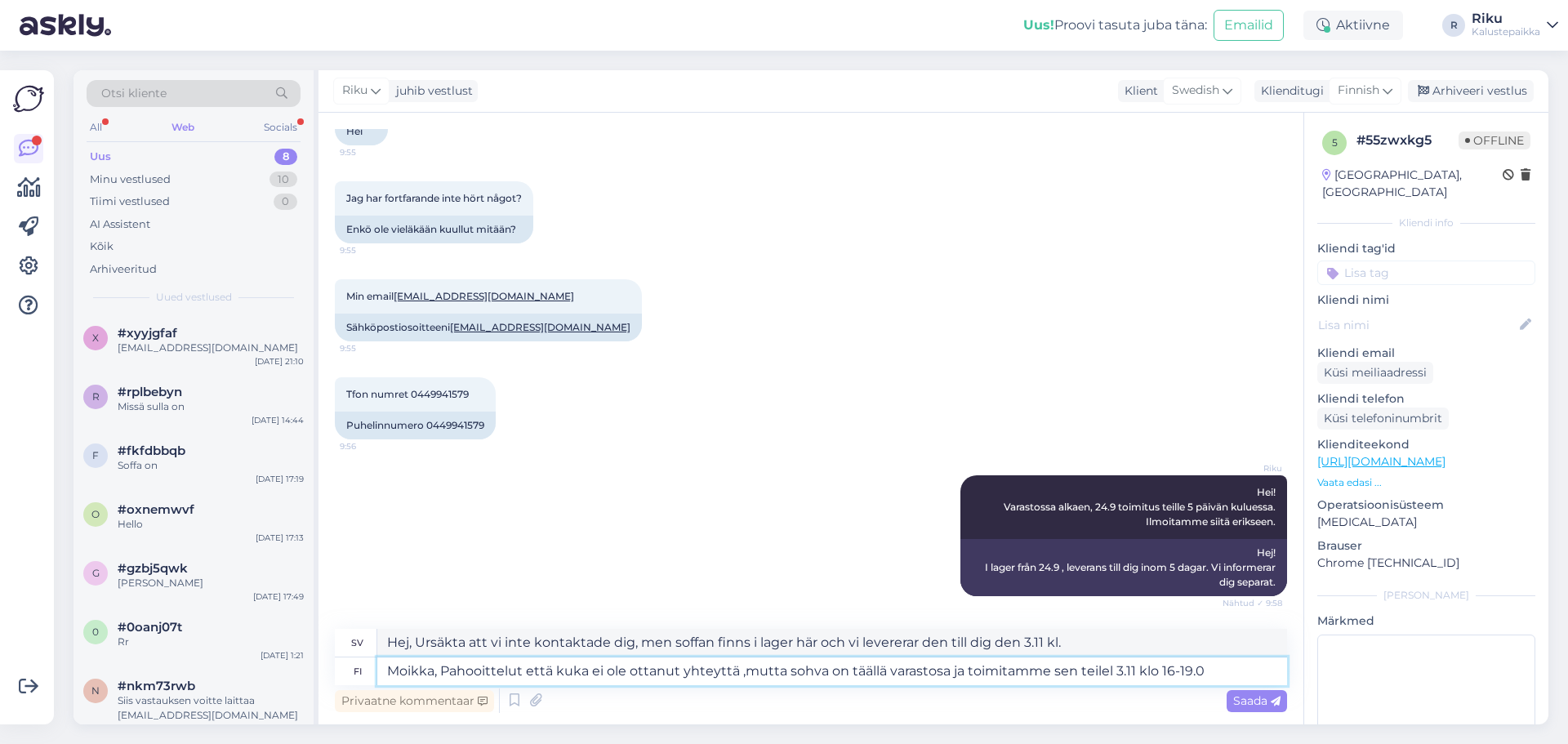
type textarea "Moikka, Pahooittelut että kuka ei ole ottanut yhteyttä ,mutta sohva on täällä v…"
type textarea "Hej, Ursäkta att vi inte kontaktade dig, men soffan finns i lager här och vi le…"
type textarea "Moikka, Pahooittelut että kuka ei ole ottanut yhteyttä ,mutta sohva on täällä v…"
click at [1246, 707] on span "Saada" at bounding box center [1256, 700] width 47 height 14
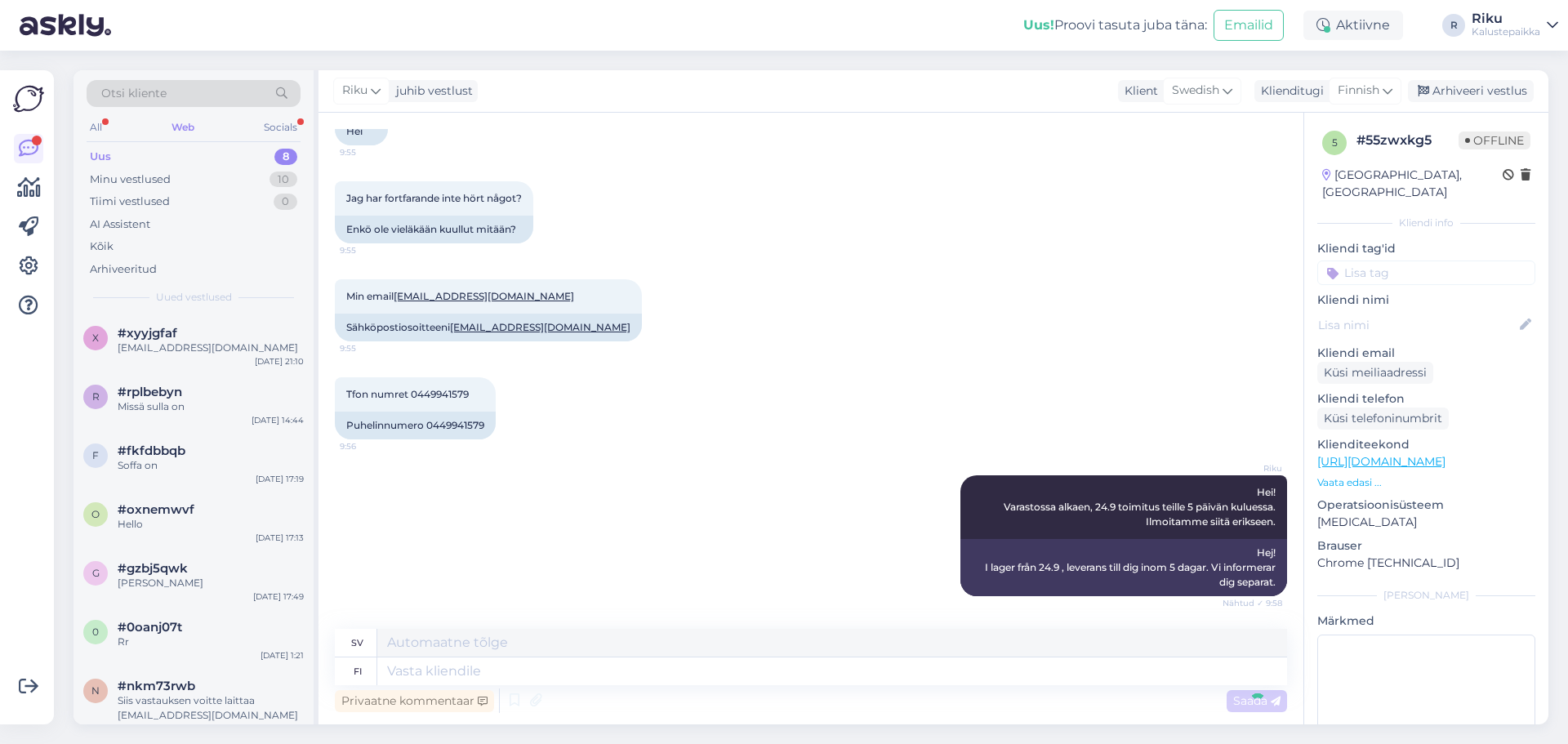
scroll to position [3861, 0]
